Goal: Task Accomplishment & Management: Manage account settings

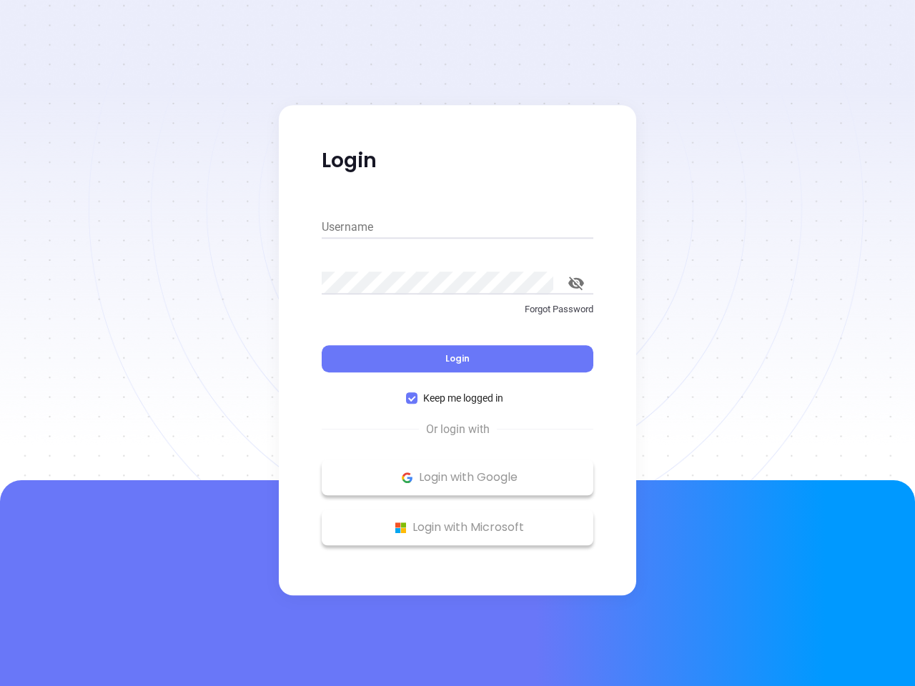
click at [457, 343] on div "Login" at bounding box center [458, 350] width 272 height 44
click at [457, 227] on input "Username" at bounding box center [458, 227] width 272 height 23
click at [576, 283] on icon "toggle password visibility" at bounding box center [576, 284] width 16 height 14
click at [457, 359] on span "Login" at bounding box center [457, 358] width 24 height 12
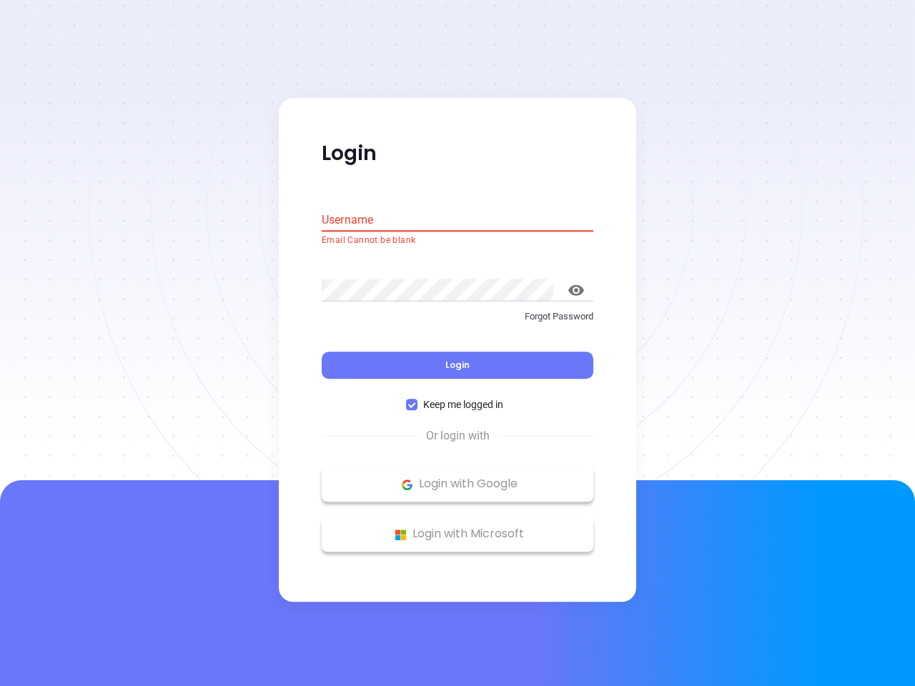
click at [457, 398] on span "Keep me logged in" at bounding box center [462, 405] width 91 height 16
click at [417, 399] on input "Keep me logged in" at bounding box center [411, 404] width 11 height 11
checkbox input "false"
click at [457, 477] on p "Login with Google" at bounding box center [457, 484] width 257 height 21
click at [457, 527] on p "Login with Microsoft" at bounding box center [457, 534] width 257 height 21
